Goal: Transaction & Acquisition: Obtain resource

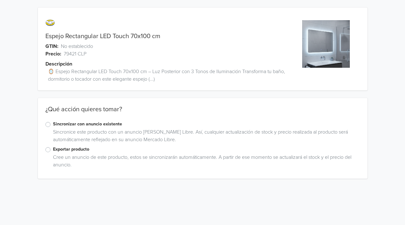
click at [53, 148] on label "Exportar producto" at bounding box center [206, 149] width 307 height 7
click at [0, 0] on input "Exportar producto" at bounding box center [0, 0] width 0 height 0
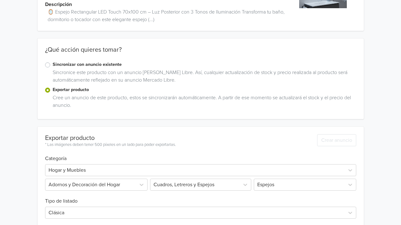
scroll to position [151, 0]
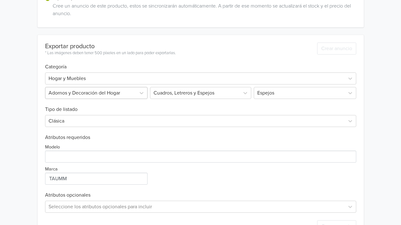
click at [125, 93] on div at bounding box center [91, 93] width 84 height 9
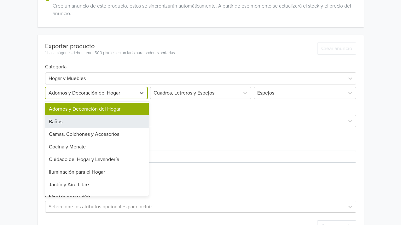
click at [97, 121] on div "Baños" at bounding box center [97, 121] width 104 height 13
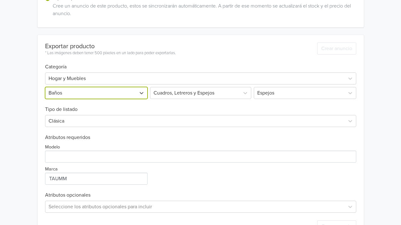
scroll to position [60, 0]
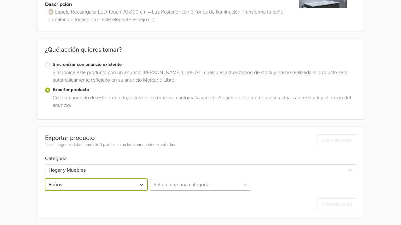
click at [219, 184] on div "Seleccione una categoría" at bounding box center [201, 185] width 104 height 12
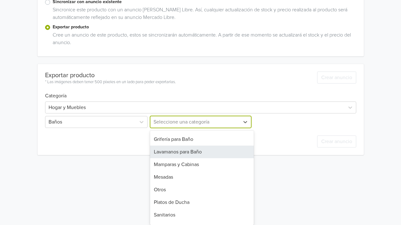
scroll to position [0, 0]
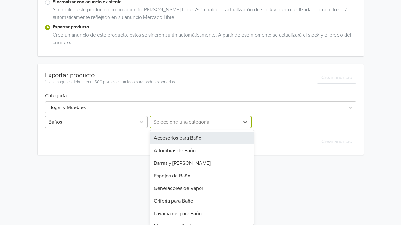
click at [89, 123] on div at bounding box center [91, 122] width 84 height 9
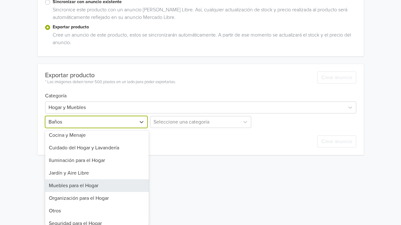
scroll to position [34, 0]
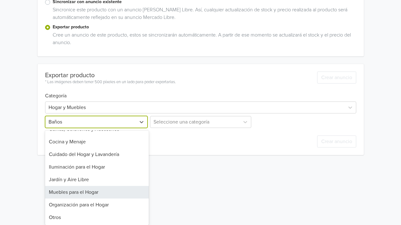
click at [100, 196] on div "Muebles para el Hogar" at bounding box center [97, 192] width 104 height 13
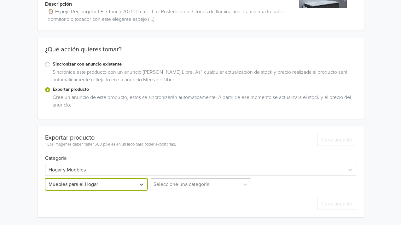
scroll to position [60, 0]
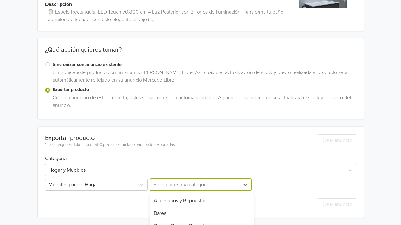
click at [187, 187] on div "21 results available. Use Up and Down to choose options, press Enter to select …" at bounding box center [201, 185] width 104 height 12
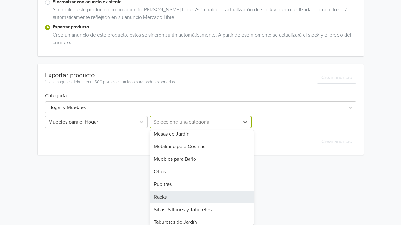
scroll to position [151, 0]
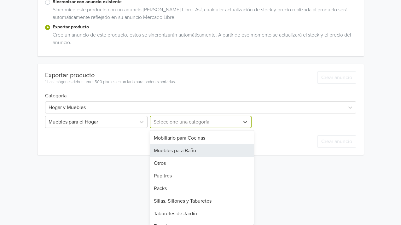
click at [203, 152] on div "Muebles para Baño" at bounding box center [202, 150] width 104 height 13
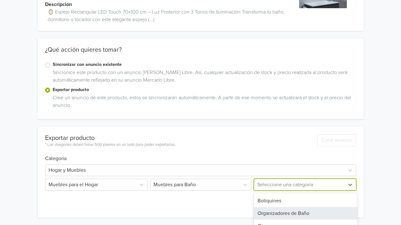
click at [290, 179] on div "5 results available. Use Up and Down to choose options, press Enter to select t…" at bounding box center [304, 185] width 104 height 12
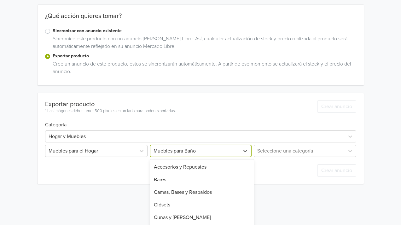
scroll to position [122, 0]
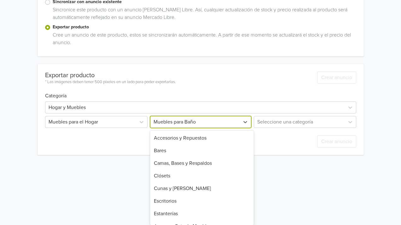
click at [225, 128] on div "21 results available. Use Up and Down to choose options, press Enter to select …" at bounding box center [201, 122] width 104 height 12
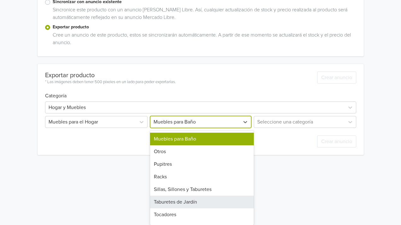
scroll to position [173, 0]
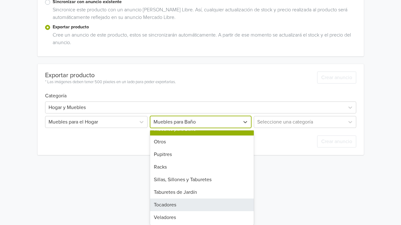
click at [209, 203] on div "Tocadores" at bounding box center [202, 204] width 104 height 13
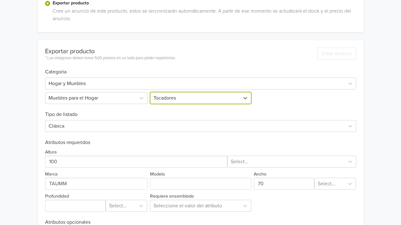
scroll to position [147, 0]
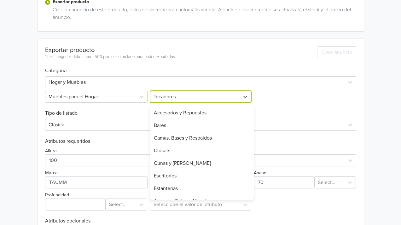
click at [191, 95] on div at bounding box center [194, 96] width 83 height 9
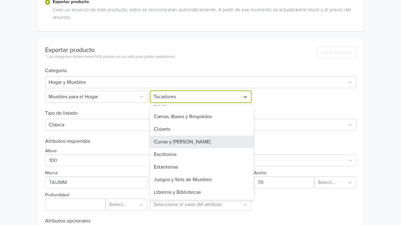
scroll to position [0, 0]
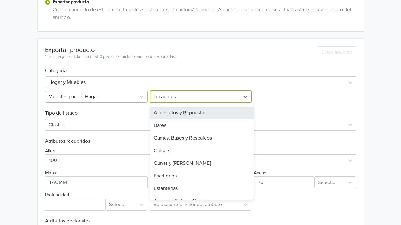
click at [115, 93] on div at bounding box center [91, 96] width 84 height 9
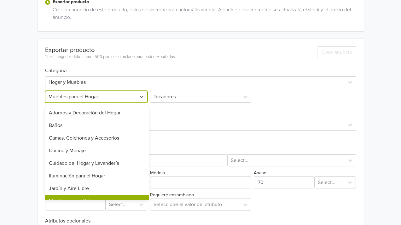
scroll to position [12, 0]
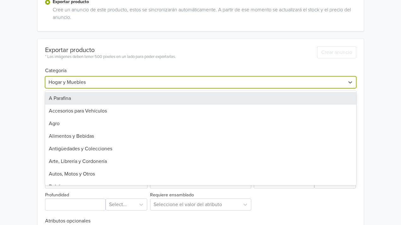
click at [95, 82] on div at bounding box center [195, 82] width 293 height 9
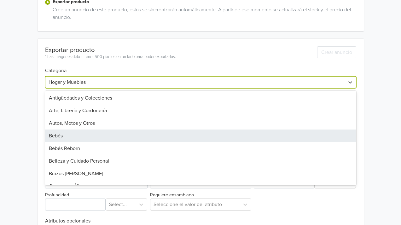
scroll to position [76, 0]
click at [102, 136] on div "Belleza y Cuidado Personal" at bounding box center [200, 136] width 311 height 13
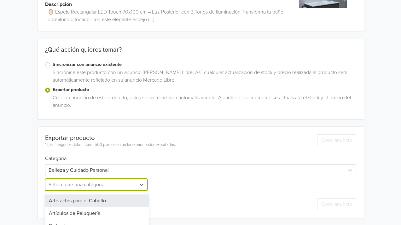
scroll to position [122, 0]
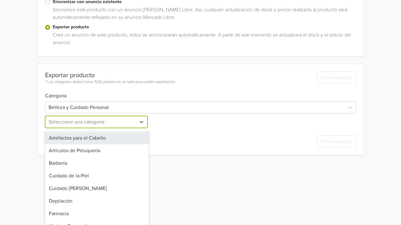
click at [127, 128] on div "13 results available. Use Up and Down to choose options, press Enter to select …" at bounding box center [97, 122] width 104 height 12
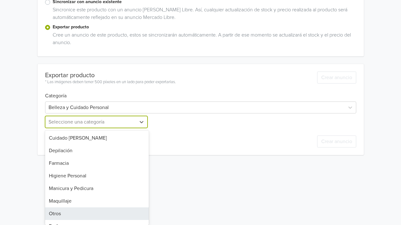
scroll to position [72, 0]
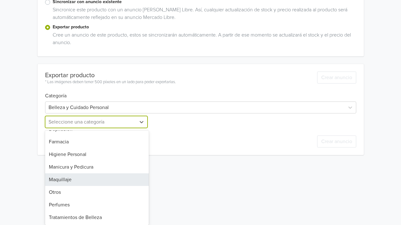
click at [103, 179] on div "Maquillaje" at bounding box center [97, 179] width 104 height 13
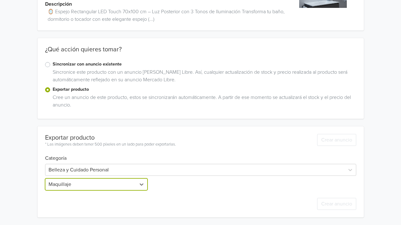
scroll to position [60, 0]
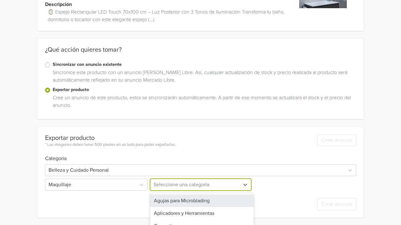
click at [206, 182] on div "9 results available. Use Up and Down to choose options, press Enter to select t…" at bounding box center [201, 185] width 104 height 12
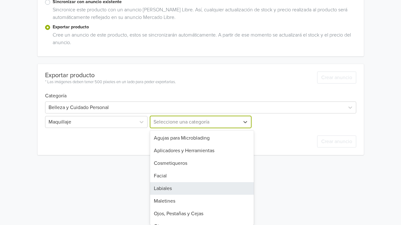
click at [196, 128] on div "9 results available. Use Up and Down to choose options, press Enter to select t…" at bounding box center [201, 122] width 104 height 12
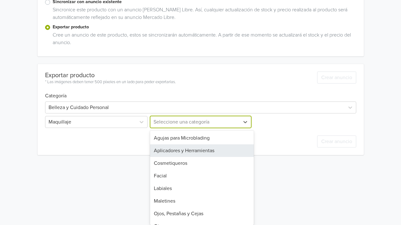
click at [205, 152] on div "Aplicadores y Herramientas" at bounding box center [202, 150] width 104 height 13
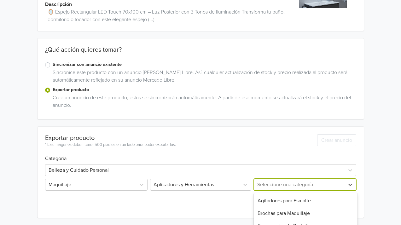
click at [294, 183] on div "10 results available. Use Up and Down to choose options, press Enter to select …" at bounding box center [304, 185] width 104 height 12
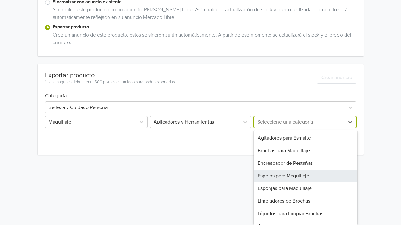
click at [314, 177] on div "Espejos para Maquillaje" at bounding box center [306, 176] width 104 height 13
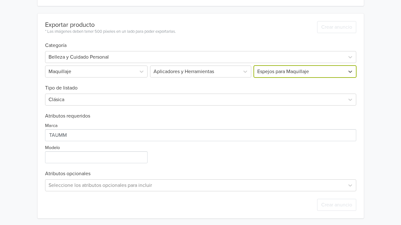
scroll to position [174, 0]
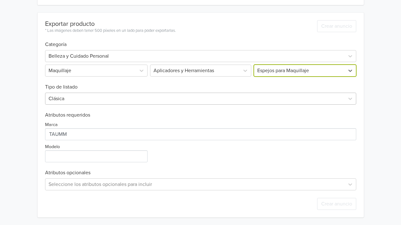
click at [72, 97] on div at bounding box center [195, 98] width 293 height 9
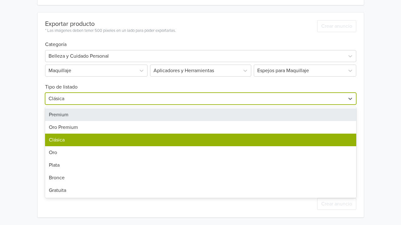
click at [66, 113] on div "Premium" at bounding box center [200, 114] width 311 height 13
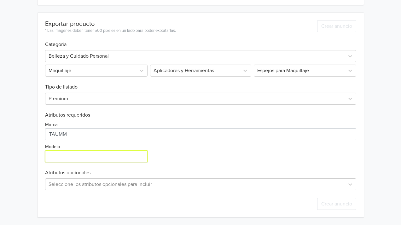
click at [69, 158] on input "Modelo" at bounding box center [96, 156] width 102 height 12
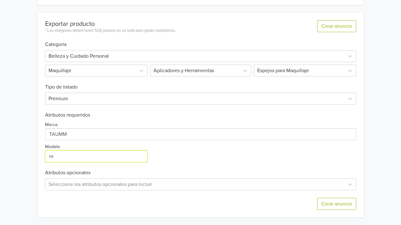
type input "r"
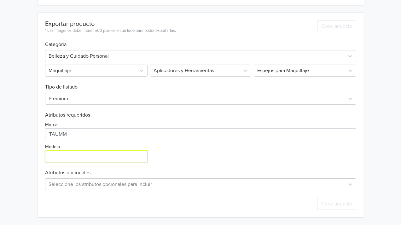
type input "T"
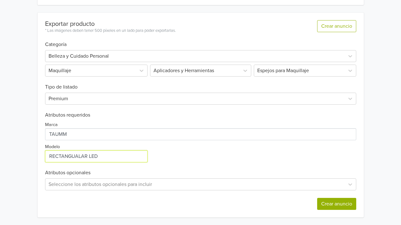
type input "RECTANGUALAR LED"
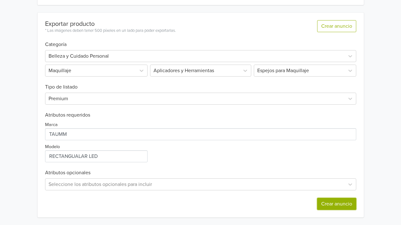
click at [337, 204] on button "Crear anuncio" at bounding box center [336, 204] width 39 height 12
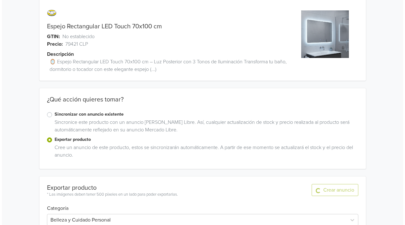
scroll to position [0, 0]
